Goal: Entertainment & Leisure: Consume media (video, audio)

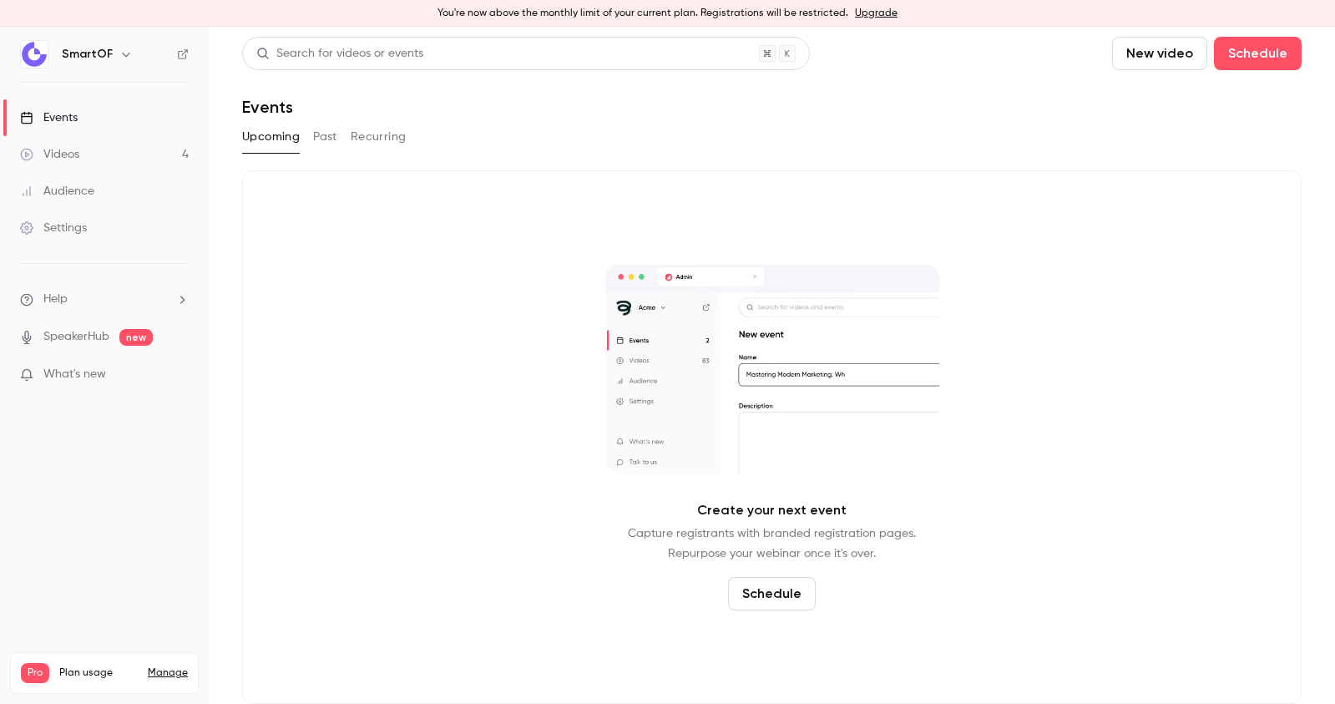
click at [81, 158] on link "Videos 4" at bounding box center [104, 154] width 209 height 37
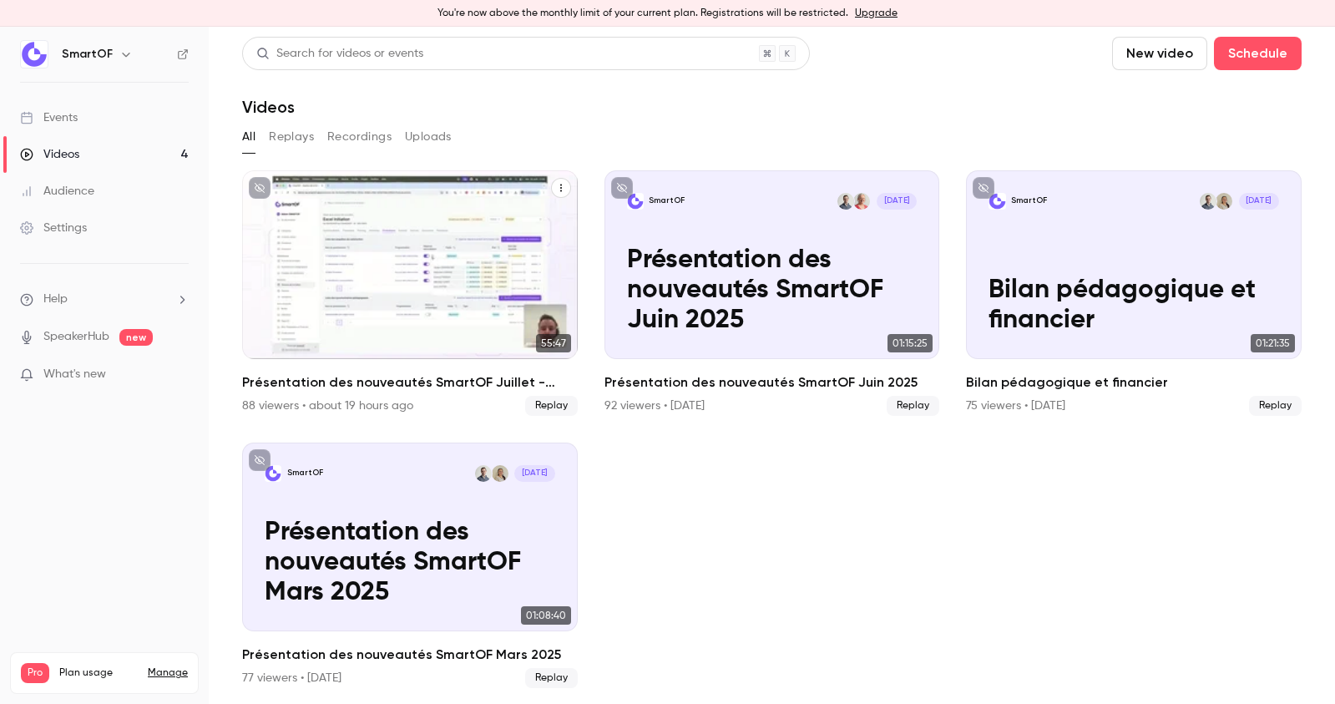
click at [418, 301] on p "Présentation des nouveautés SmartOF Juillet - Août 2025" at bounding box center [410, 291] width 290 height 91
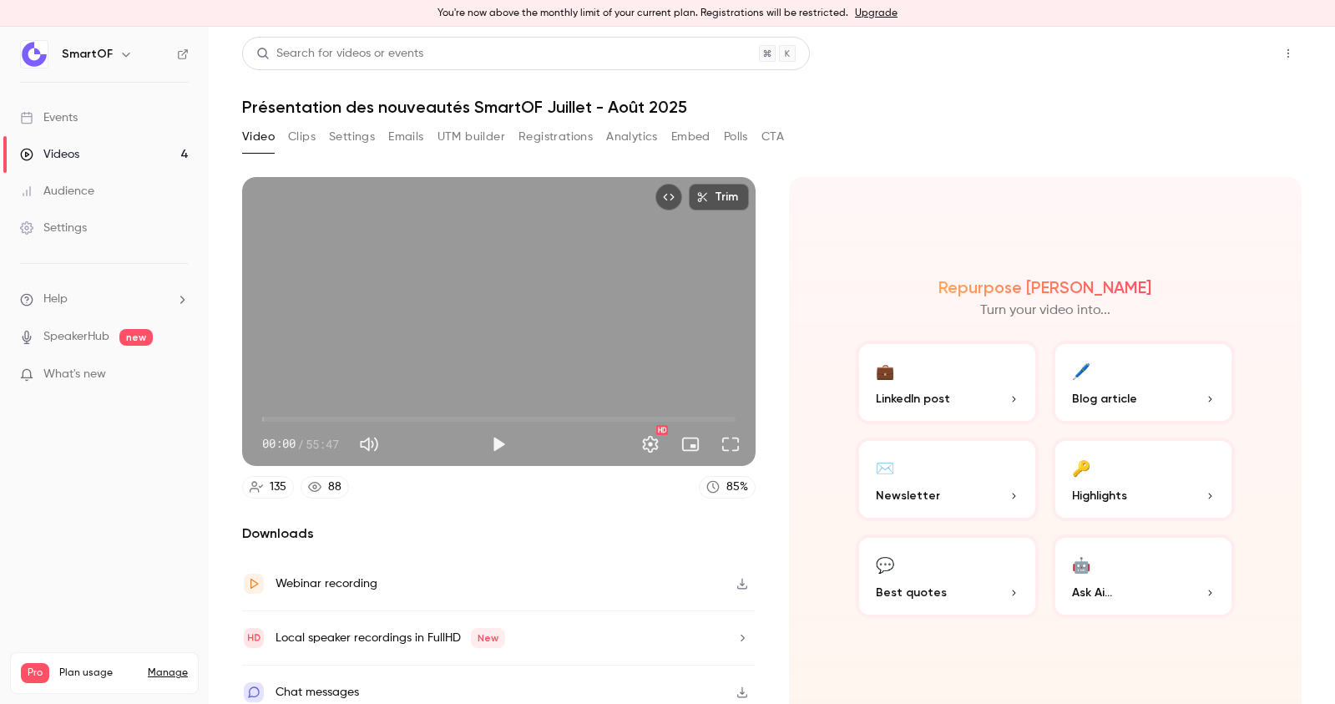
click at [1231, 59] on button "Share" at bounding box center [1229, 53] width 66 height 33
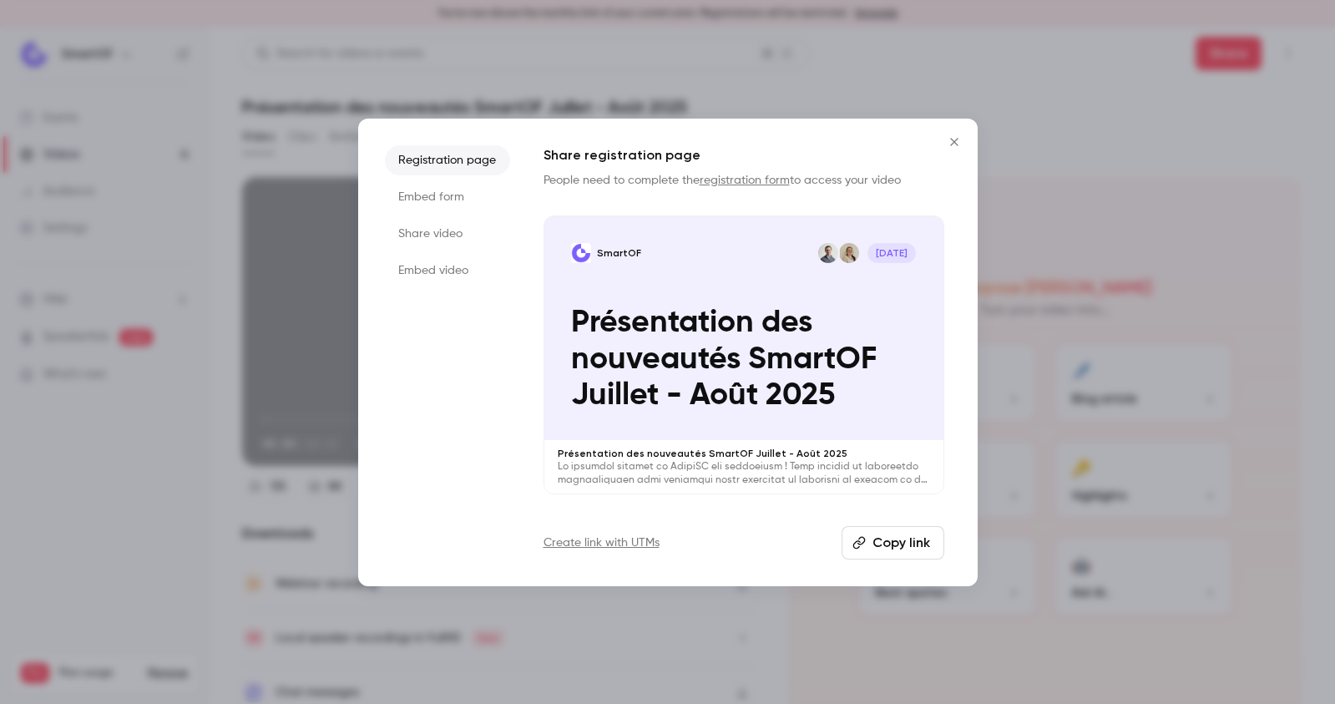
click at [898, 535] on button "Copy link" at bounding box center [893, 542] width 103 height 33
